Goal: Task Accomplishment & Management: Use online tool/utility

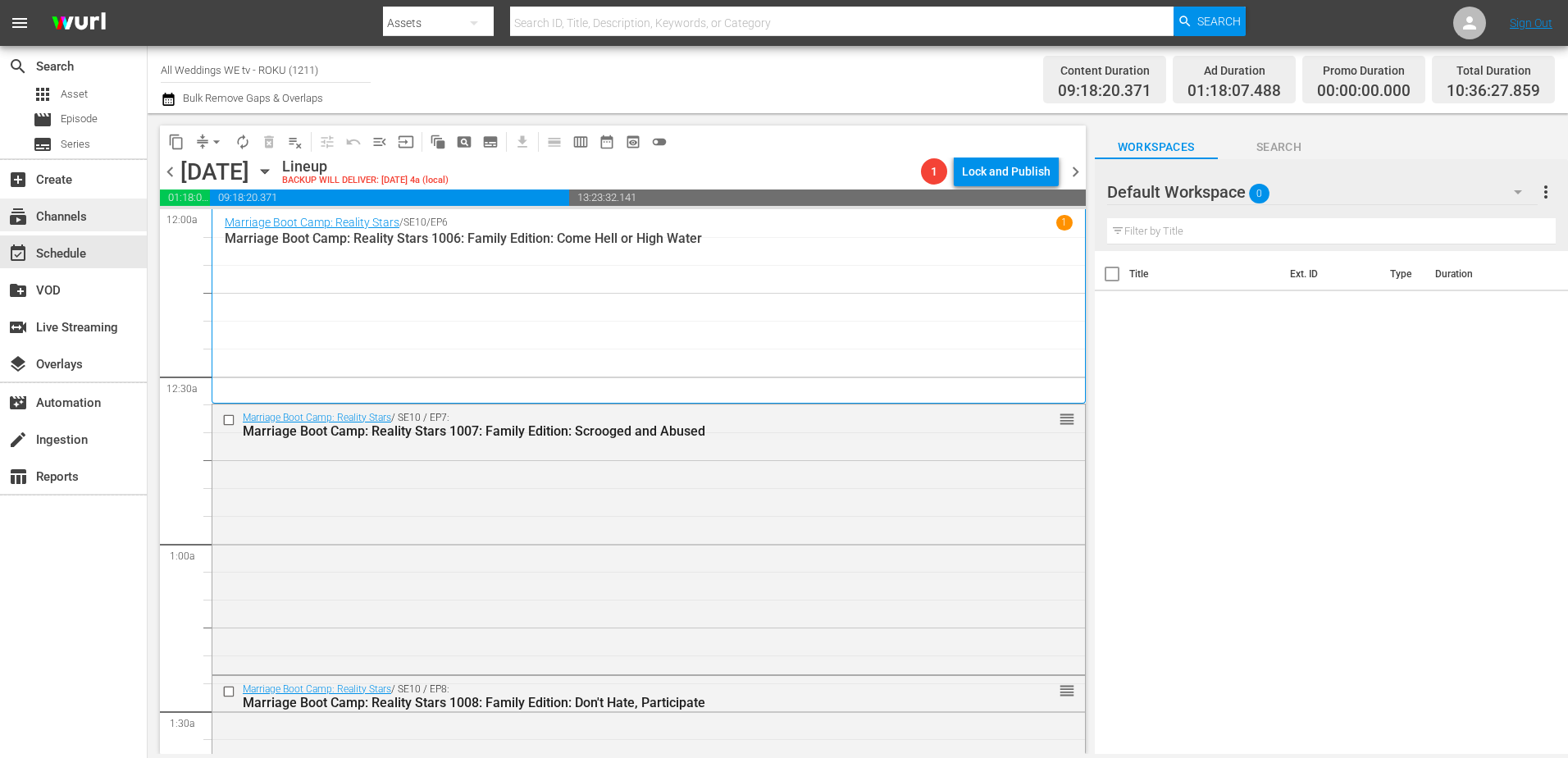
click at [74, 217] on div "subscriptions Channels" at bounding box center [46, 214] width 92 height 15
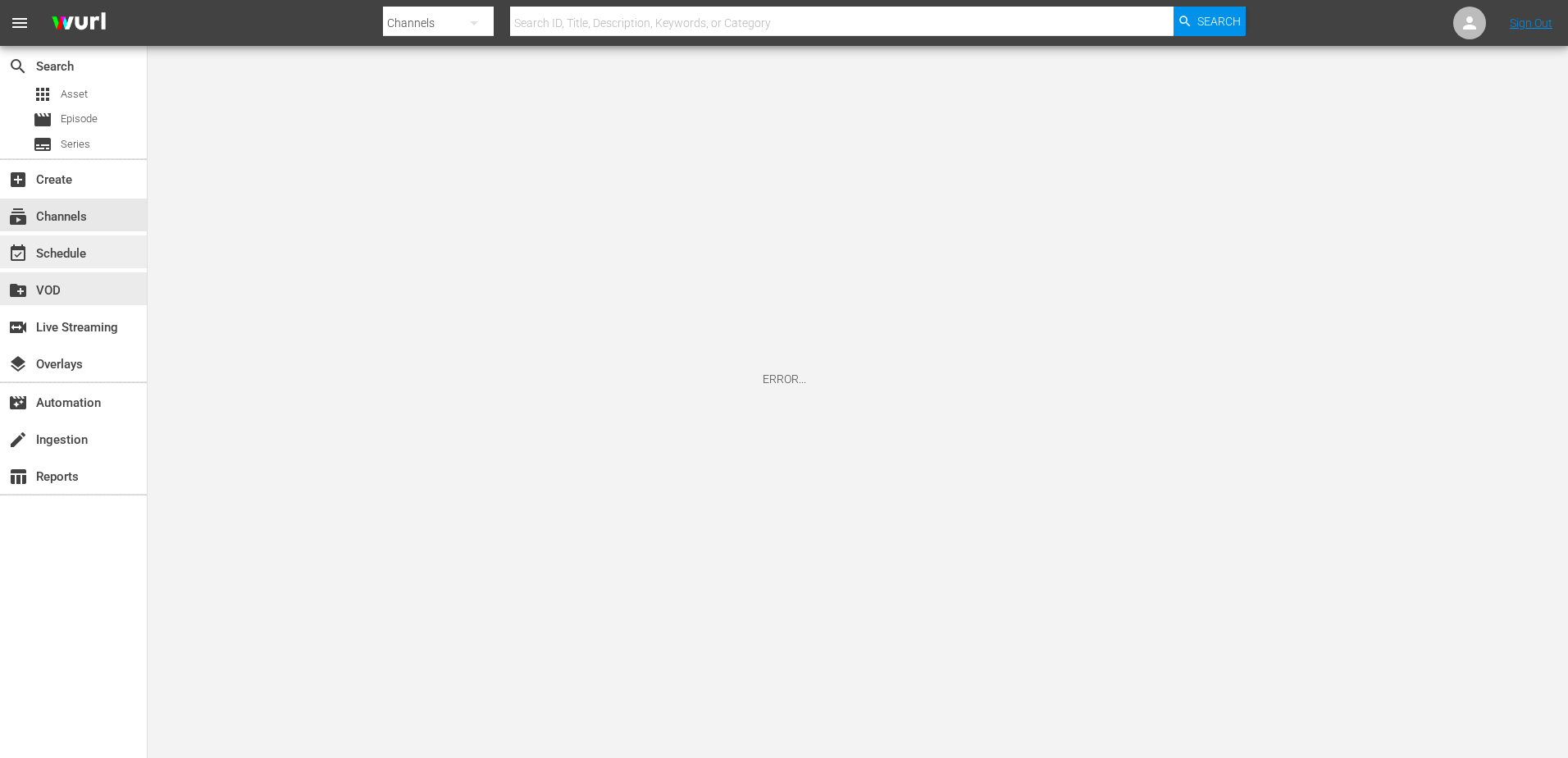
click at [62, 267] on div "event_available Schedule" at bounding box center [73, 252] width 146 height 33
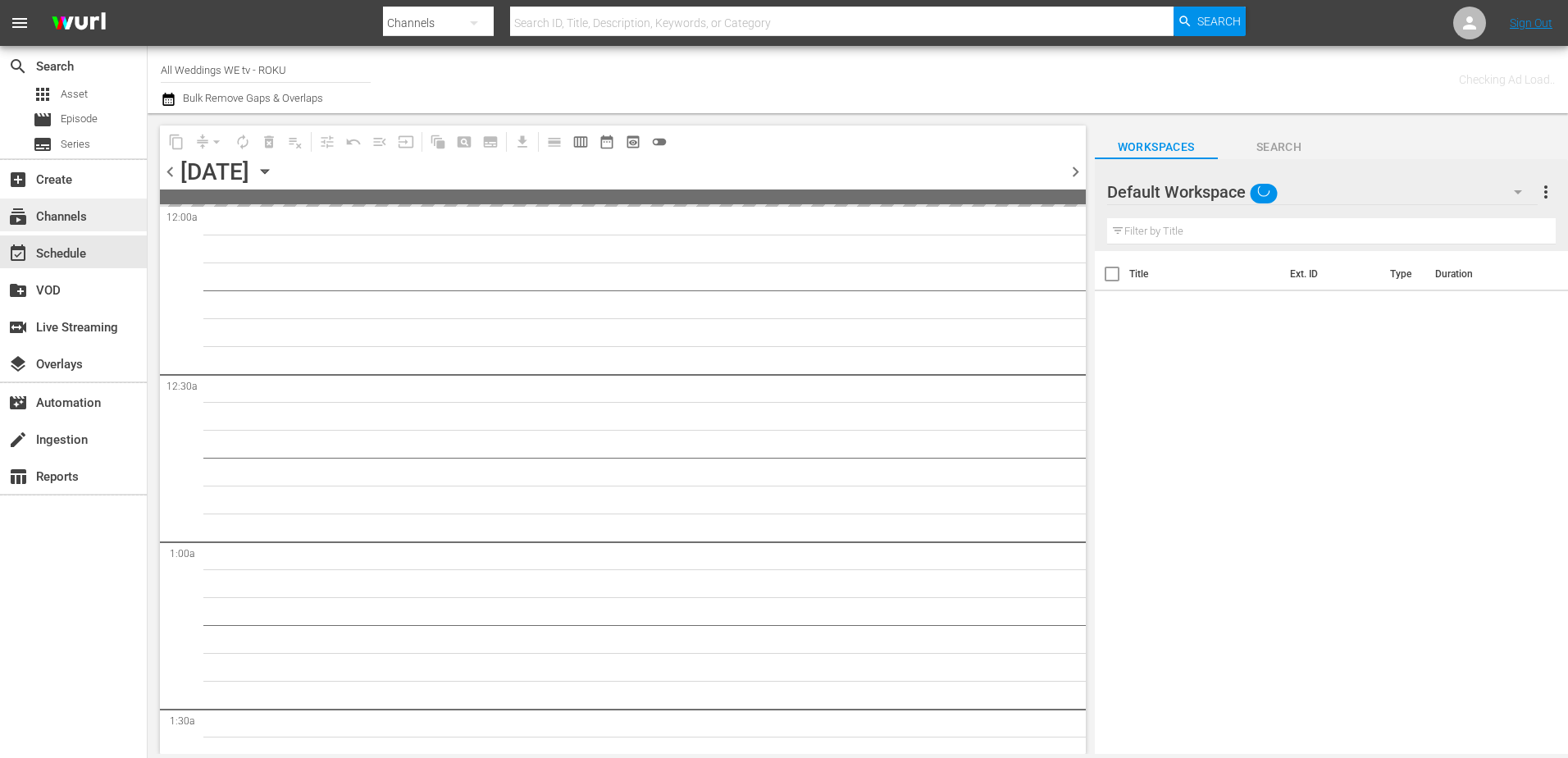
click at [62, 222] on div "subscriptions Channels" at bounding box center [46, 214] width 92 height 15
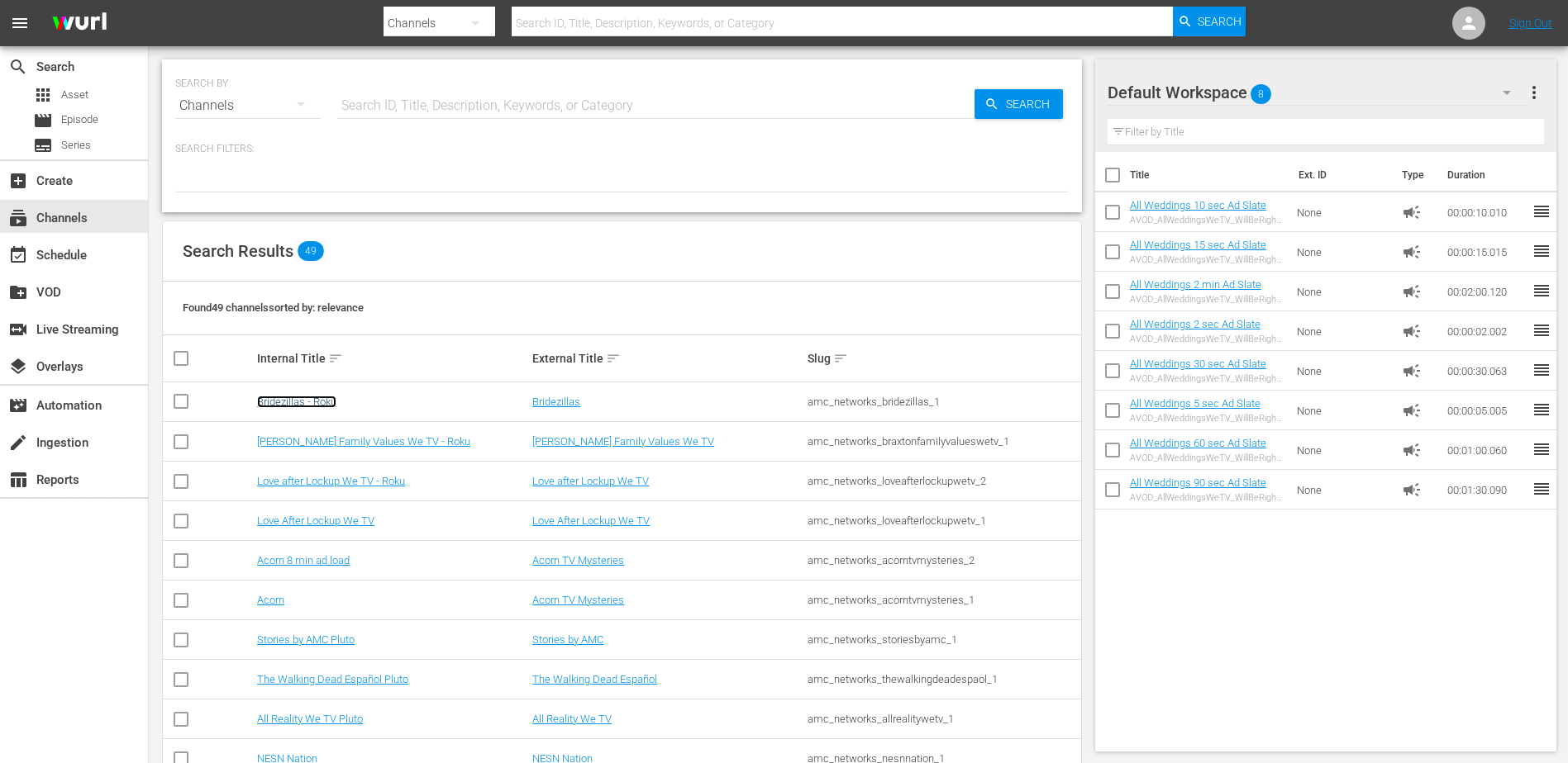
click at [292, 405] on link "Bridezillas - Roku" at bounding box center [296, 401] width 80 height 13
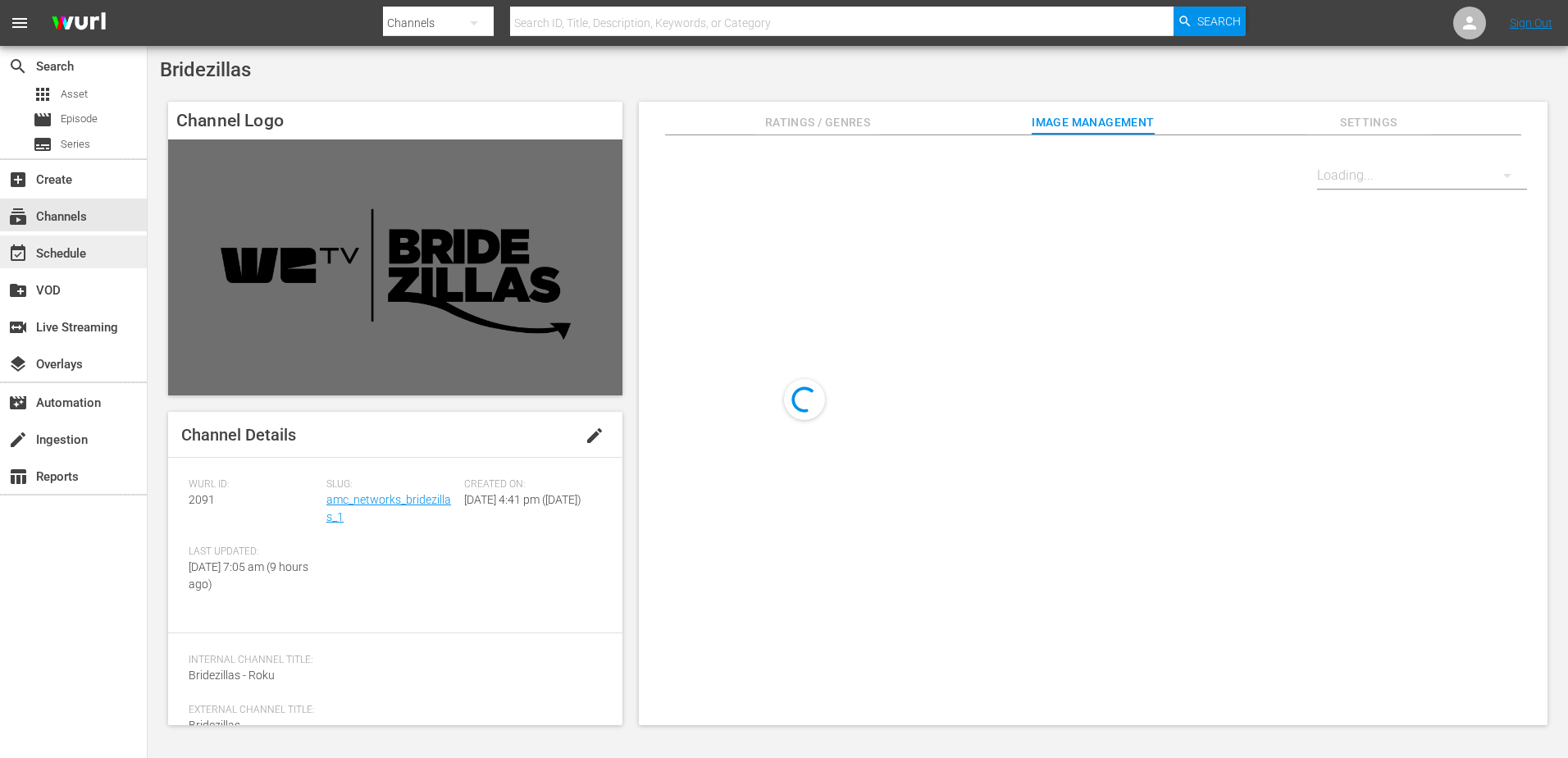
click at [68, 252] on div "event_available Schedule" at bounding box center [46, 251] width 92 height 15
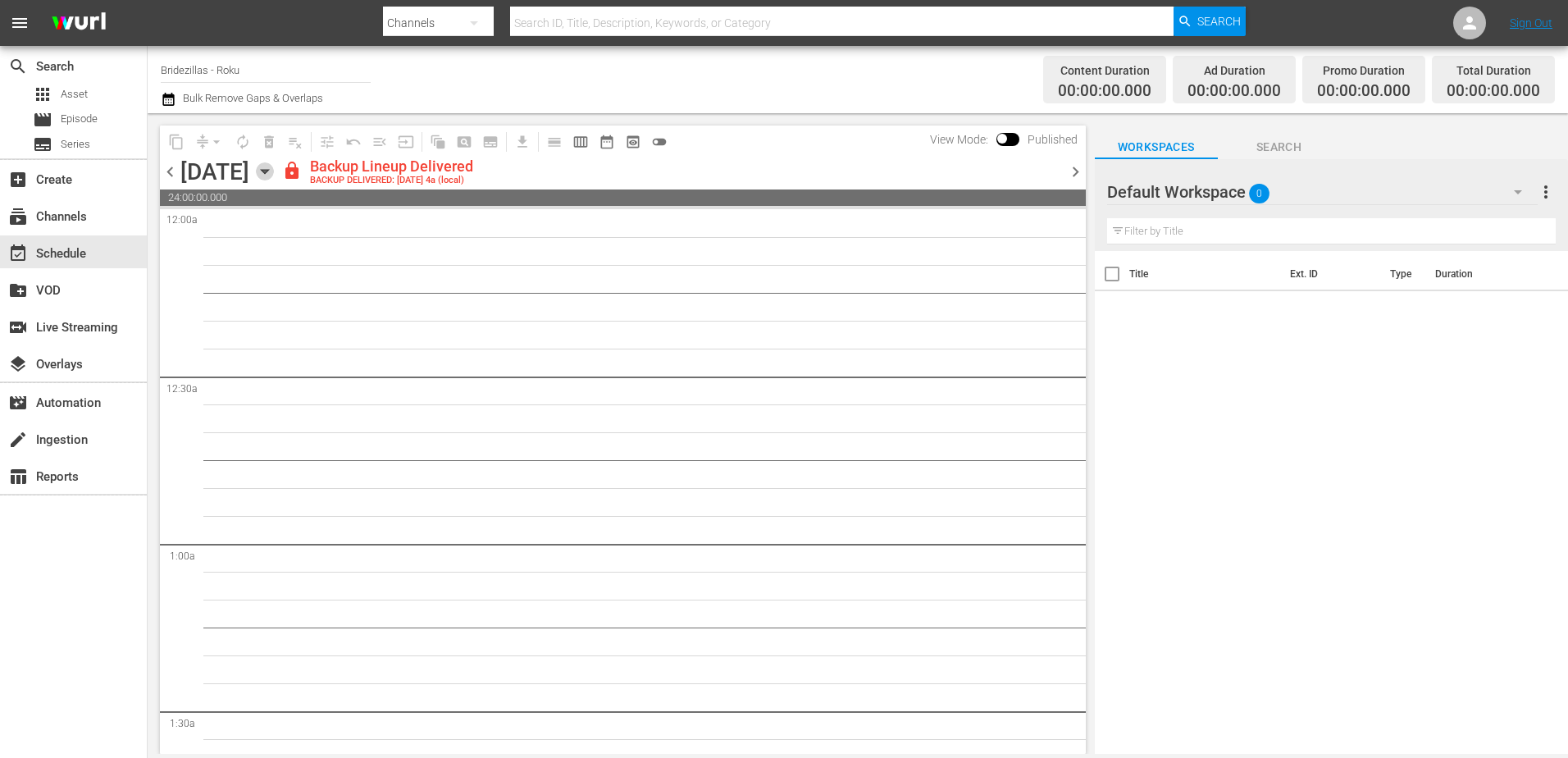
click at [274, 168] on icon "button" at bounding box center [265, 171] width 18 height 18
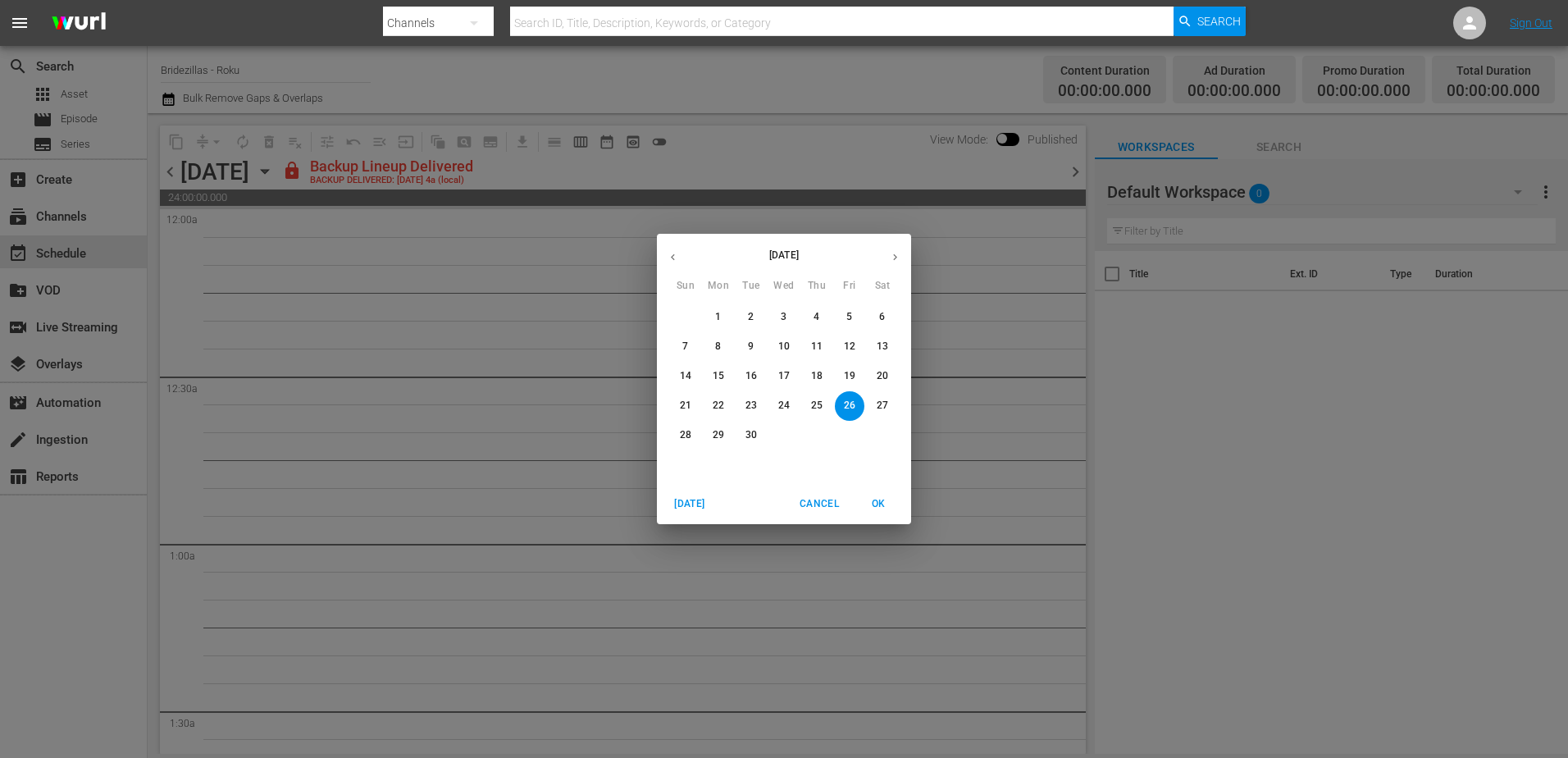
click at [897, 253] on icon "button" at bounding box center [895, 257] width 13 height 13
click at [829, 434] on span "30" at bounding box center [817, 436] width 29 height 14
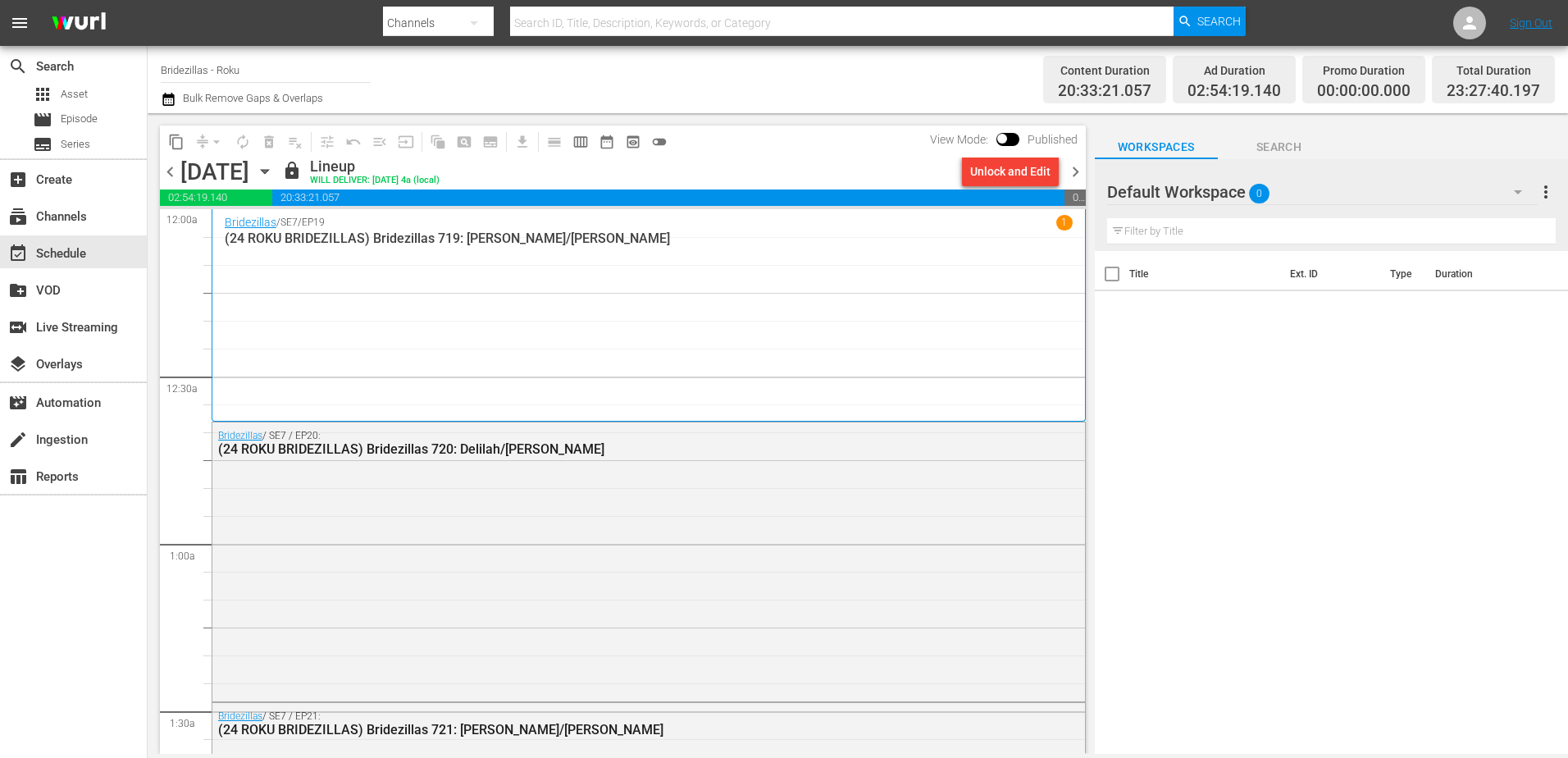
click at [1077, 177] on span "chevron_right" at bounding box center [1075, 172] width 21 height 21
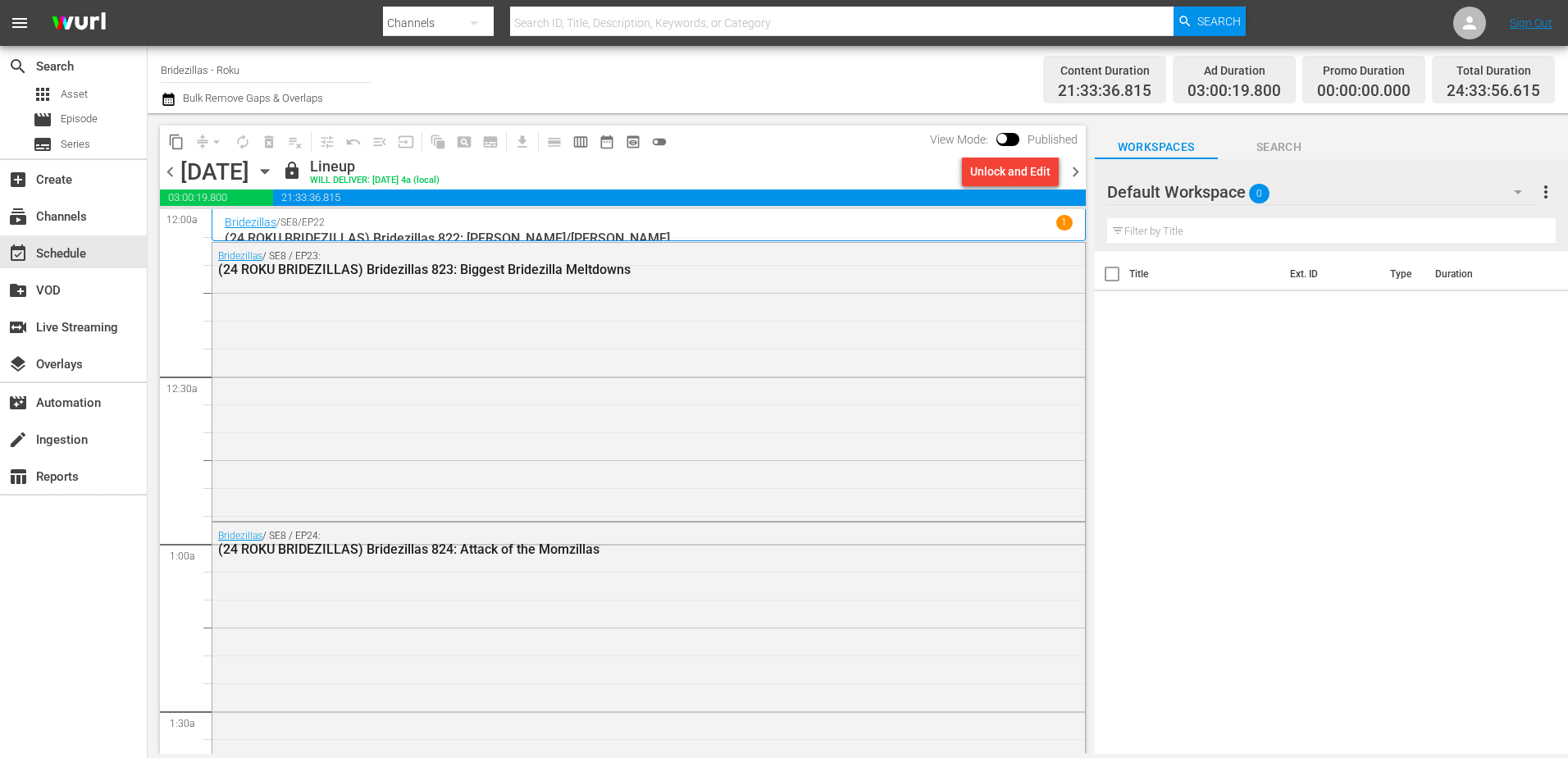
click at [1077, 177] on span "chevron_right" at bounding box center [1075, 172] width 21 height 21
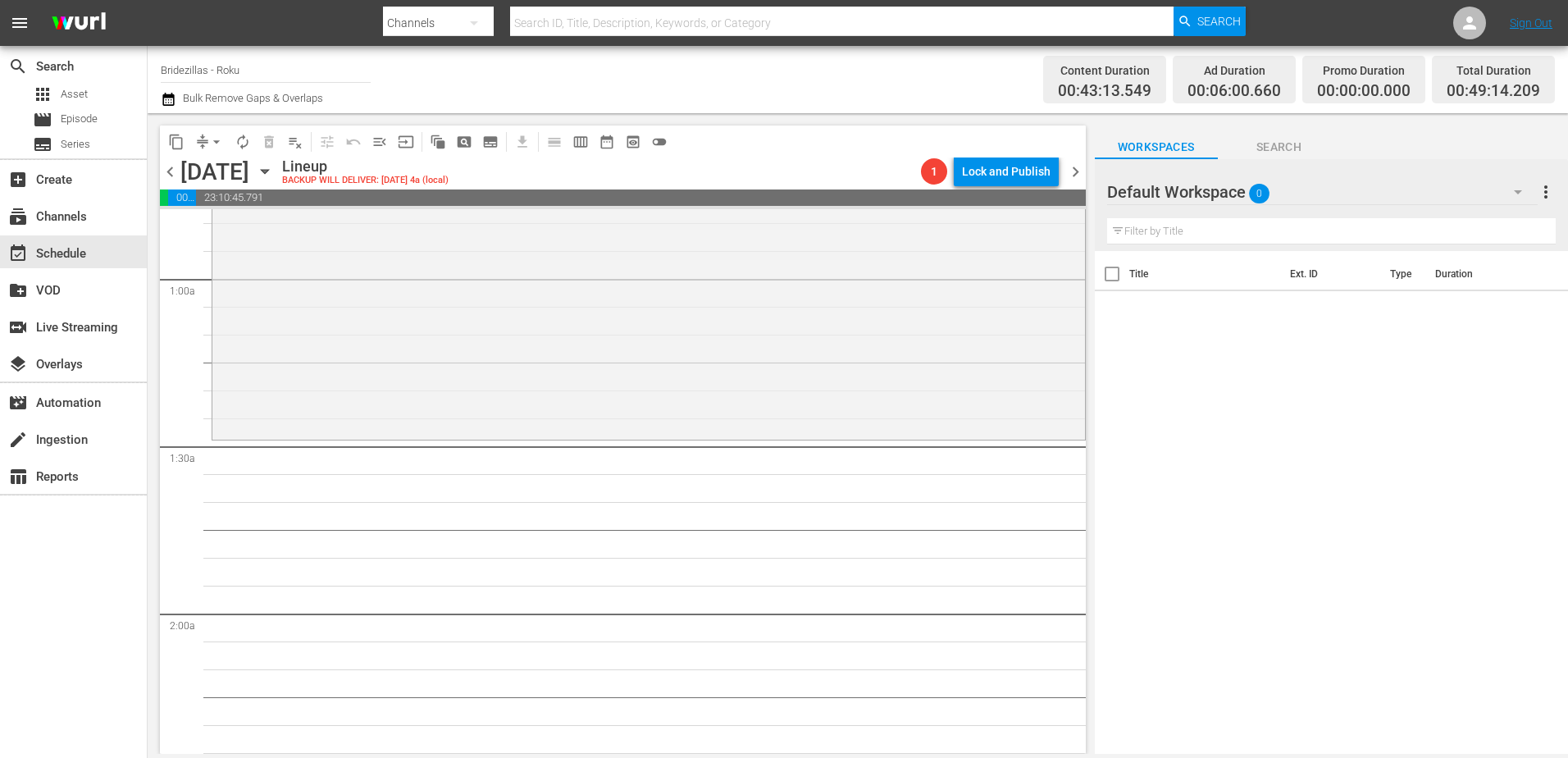
scroll to position [266, 0]
